Goal: Information Seeking & Learning: Learn about a topic

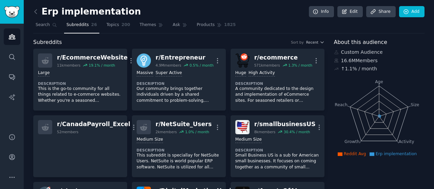
click at [81, 31] on link "Subreddits 26" at bounding box center [81, 27] width 35 height 14
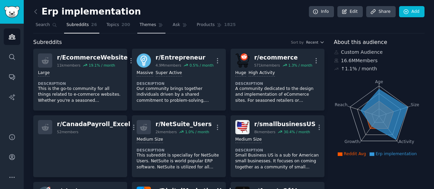
click at [140, 27] on span "Themes" at bounding box center [148, 25] width 17 height 6
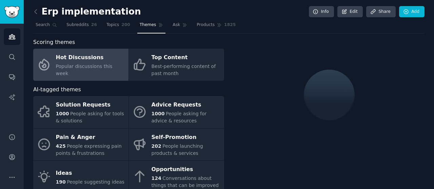
click at [79, 60] on div "Hot Discussions" at bounding box center [90, 58] width 69 height 11
click at [77, 70] on span "Popular discussions this week" at bounding box center [84, 70] width 57 height 13
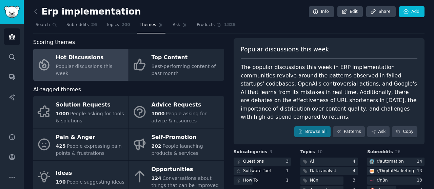
click at [91, 63] on div "Hot Discussions" at bounding box center [90, 58] width 69 height 11
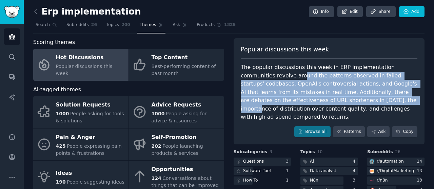
drag, startPoint x: 265, startPoint y: 75, endPoint x: 336, endPoint y: 97, distance: 73.9
click at [336, 97] on div "The popular discussions this week in ERP implementation communities revolve aro…" at bounding box center [329, 92] width 176 height 58
click at [373, 82] on div "The popular discussions this week in ERP implementation communities revolve aro…" at bounding box center [329, 92] width 176 height 58
drag, startPoint x: 302, startPoint y: 73, endPoint x: 361, endPoint y: 103, distance: 65.7
click at [360, 103] on div "The popular discussions this week in ERP implementation communities revolve aro…" at bounding box center [329, 92] width 176 height 58
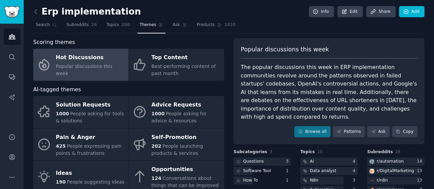
click at [344, 69] on div "The popular discussions this week in ERP implementation communities revolve aro…" at bounding box center [329, 92] width 176 height 58
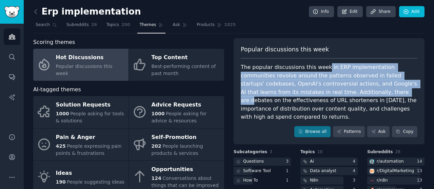
drag, startPoint x: 318, startPoint y: 65, endPoint x: 346, endPoint y: 95, distance: 40.0
click at [346, 95] on div "The popular discussions this week in ERP implementation communities revolve aro…" at bounding box center [329, 92] width 176 height 58
click at [337, 72] on div "The popular discussions this week in ERP implementation communities revolve aro…" at bounding box center [329, 92] width 176 height 58
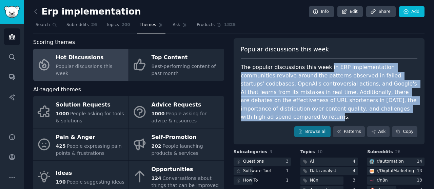
drag, startPoint x: 321, startPoint y: 69, endPoint x: 394, endPoint y: 71, distance: 72.5
click at [394, 109] on div "The popular discussions this week in ERP implementation communities revolve aro…" at bounding box center [329, 92] width 176 height 58
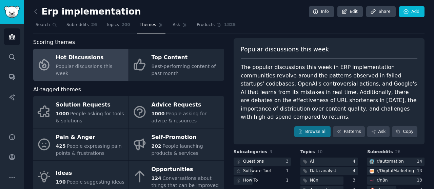
click at [369, 42] on div "Popular discussions this week The popular discussions this week in ERP implemen…" at bounding box center [328, 91] width 191 height 107
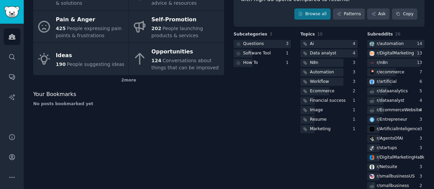
scroll to position [51, 0]
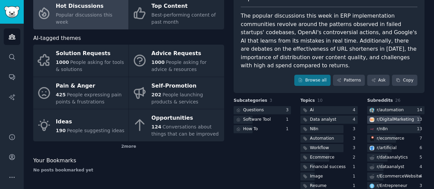
click at [386, 117] on div "r/ DigitalMarketing" at bounding box center [394, 120] width 37 height 6
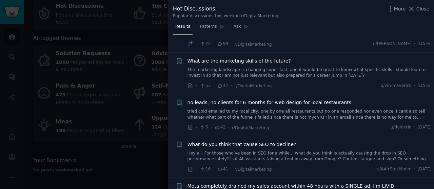
scroll to position [34, 0]
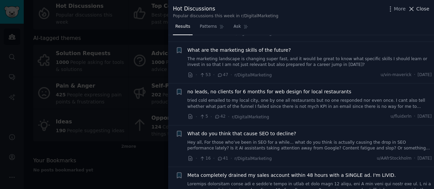
click at [415, 5] on icon at bounding box center [411, 8] width 7 height 7
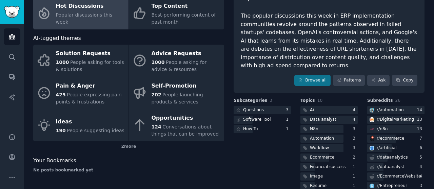
click at [412, 8] on div "Popular discussions this week The popular discussions this week in ERP implemen…" at bounding box center [328, 40] width 191 height 107
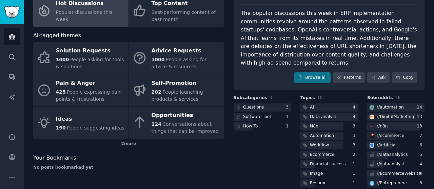
scroll to position [68, 0]
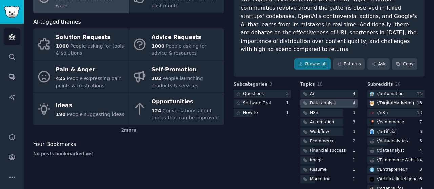
click at [324, 101] on div "Data analyst" at bounding box center [323, 104] width 26 height 6
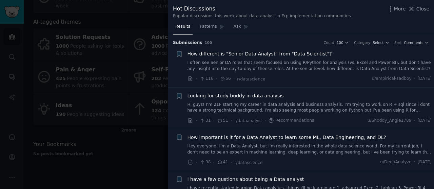
click at [291, 53] on span "How different is "Senior Data Analyst" from "Data Scientist"?" at bounding box center [259, 53] width 144 height 7
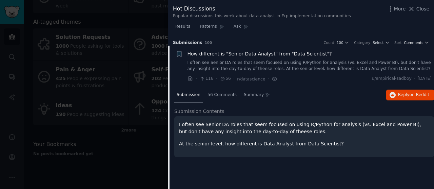
click at [425, 42] on icon "button" at bounding box center [426, 42] width 5 height 5
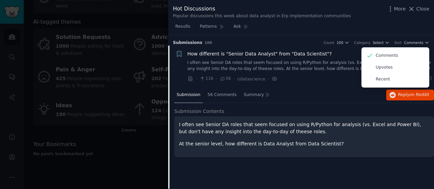
click at [326, 97] on div "Submission 56 Comments Summary Reply on Reddit" at bounding box center [303, 95] width 259 height 16
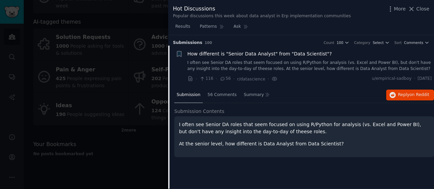
click at [211, 53] on span "How different is "Senior Data Analyst" from "Data Scientist"?" at bounding box center [259, 53] width 144 height 7
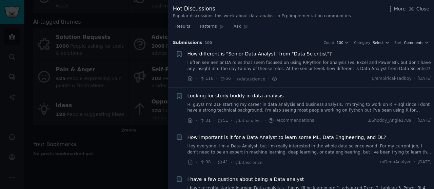
scroll to position [11, 0]
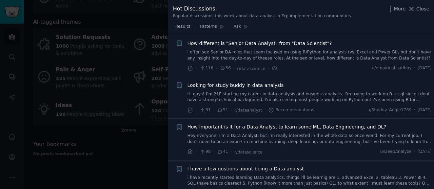
click at [248, 85] on span "Looking for study buddy in data analysis" at bounding box center [235, 85] width 96 height 7
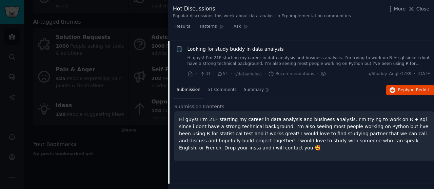
scroll to position [52, 0]
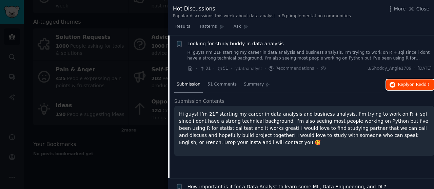
click at [402, 87] on button "Reply on Reddit" at bounding box center [410, 85] width 48 height 11
drag, startPoint x: 414, startPoint y: 10, endPoint x: 420, endPoint y: 18, distance: 10.1
click at [414, 11] on icon at bounding box center [411, 8] width 7 height 7
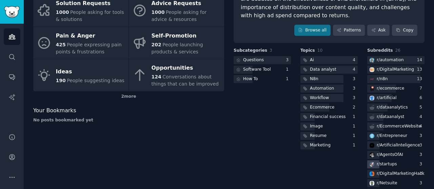
scroll to position [135, 0]
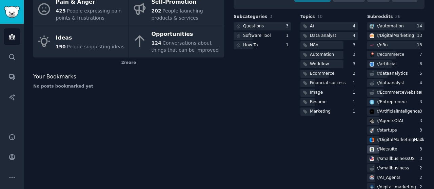
click at [387, 147] on div "r/ Netsuite" at bounding box center [386, 150] width 21 height 6
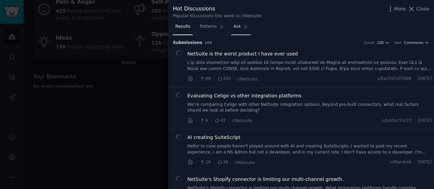
click at [233, 26] on span "Ask" at bounding box center [236, 27] width 7 height 6
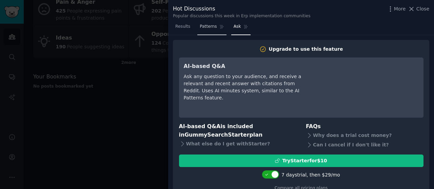
click at [208, 25] on span "Patterns" at bounding box center [208, 27] width 17 height 6
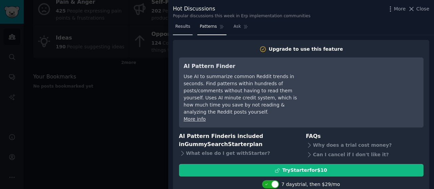
click at [180, 25] on span "Results" at bounding box center [182, 27] width 15 height 6
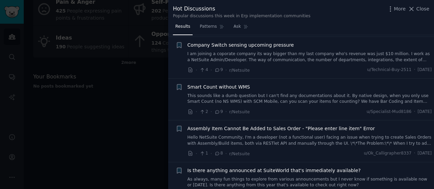
scroll to position [847, 0]
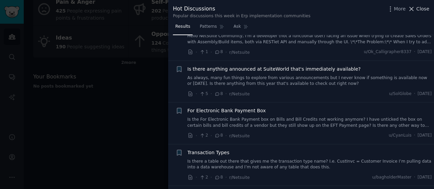
click at [413, 6] on icon at bounding box center [411, 8] width 7 height 7
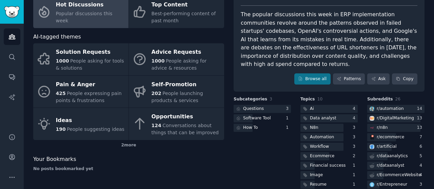
scroll to position [34, 0]
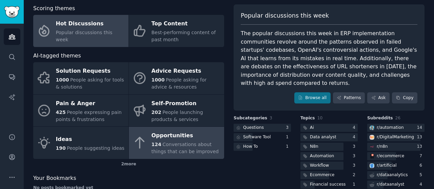
click at [170, 139] on div "Opportunities" at bounding box center [185, 136] width 69 height 11
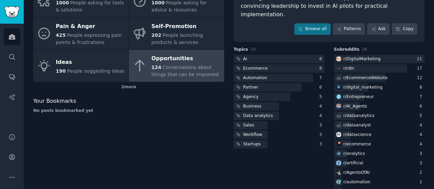
scroll to position [119, 0]
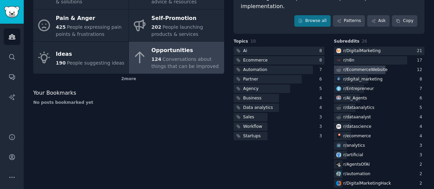
click at [365, 67] on div "r/ EcommerceWebsite" at bounding box center [365, 70] width 44 height 6
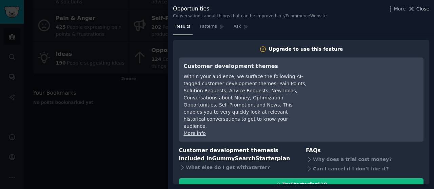
click at [418, 6] on span "Close" at bounding box center [422, 8] width 13 height 7
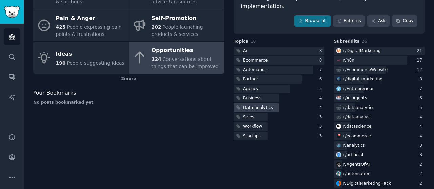
click at [253, 105] on div "Data analytics" at bounding box center [258, 108] width 30 height 6
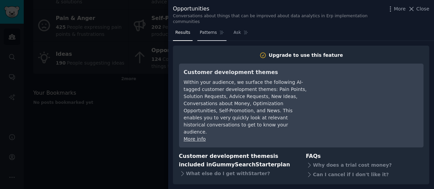
click at [207, 30] on span "Patterns" at bounding box center [208, 33] width 17 height 6
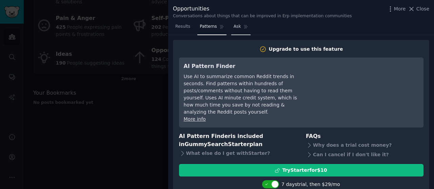
click at [231, 22] on link "Ask" at bounding box center [240, 28] width 19 height 14
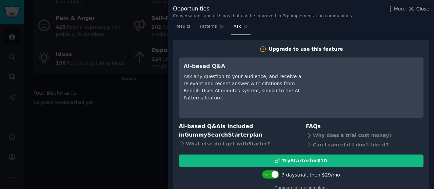
click at [420, 7] on span "Close" at bounding box center [422, 8] width 13 height 7
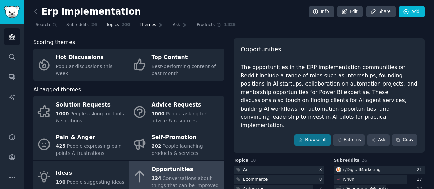
click at [106, 23] on span "Topics" at bounding box center [112, 25] width 13 height 6
